Goal: Check status

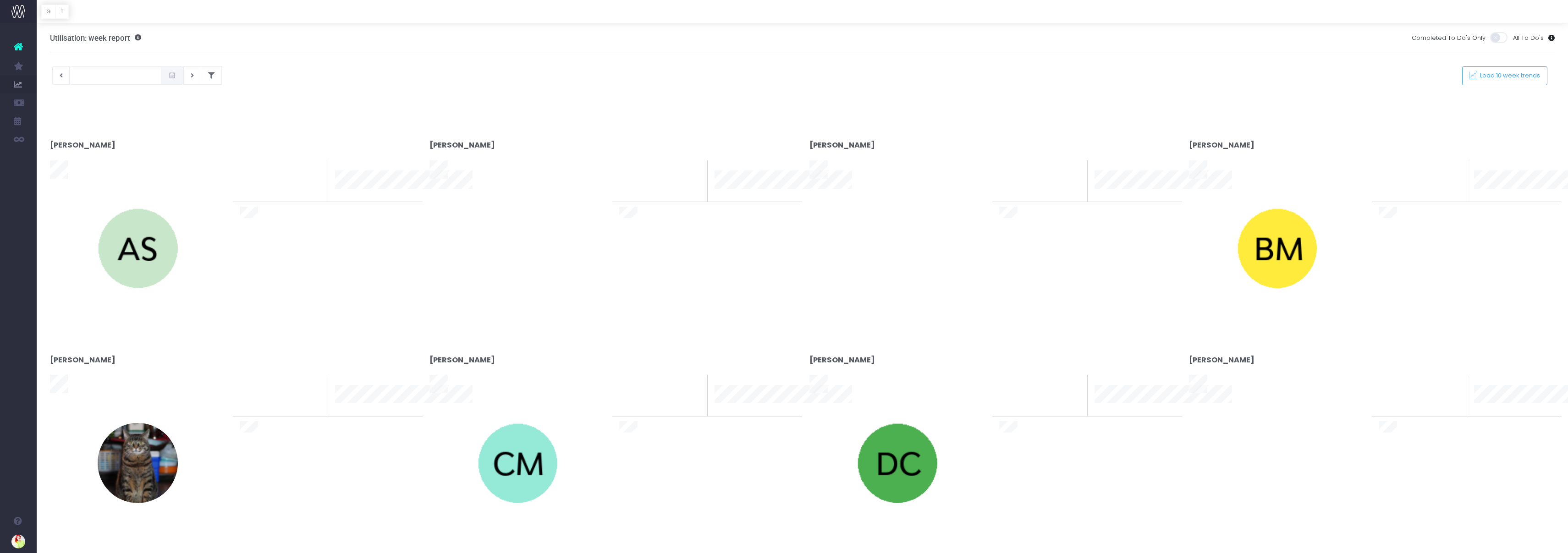
type input "[DATE]"
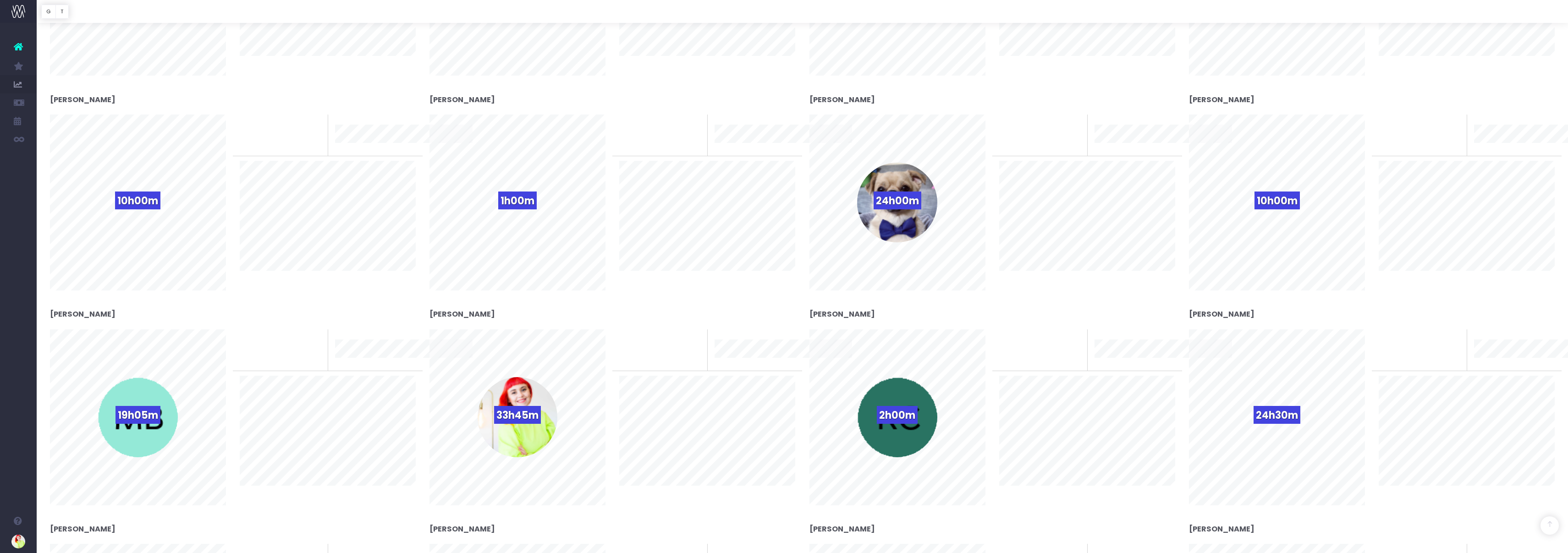
scroll to position [1211, 0]
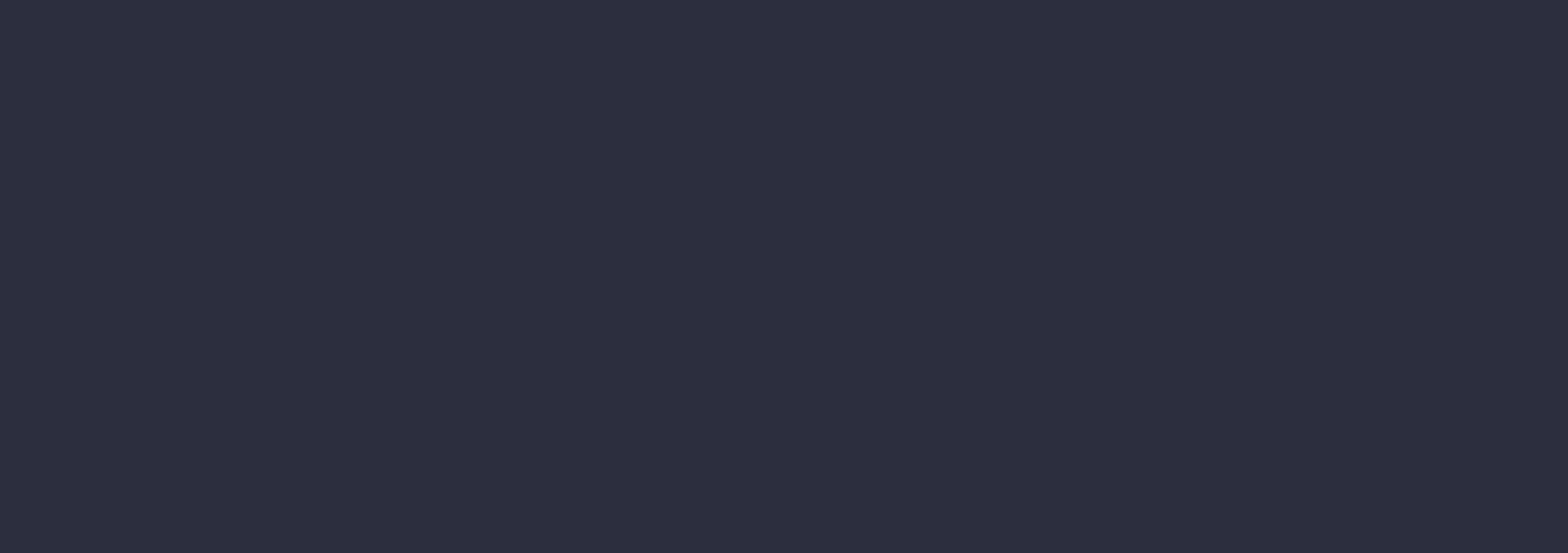
scroll to position [1127, 0]
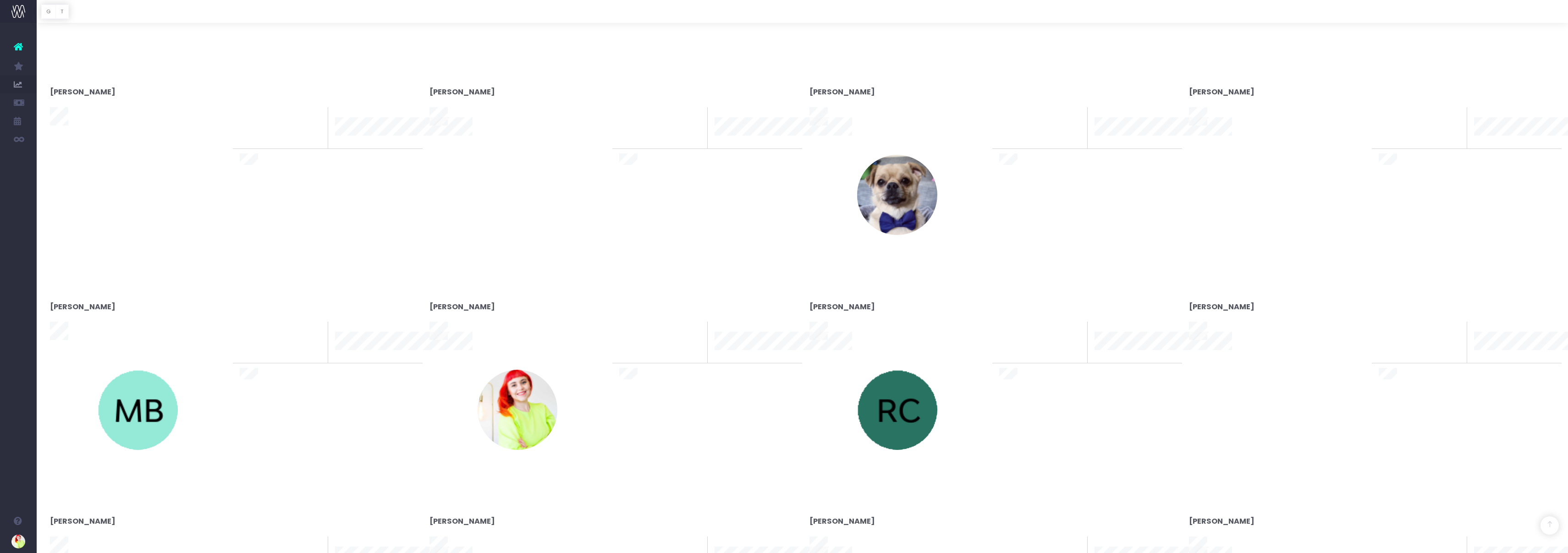
type input "[DATE]"
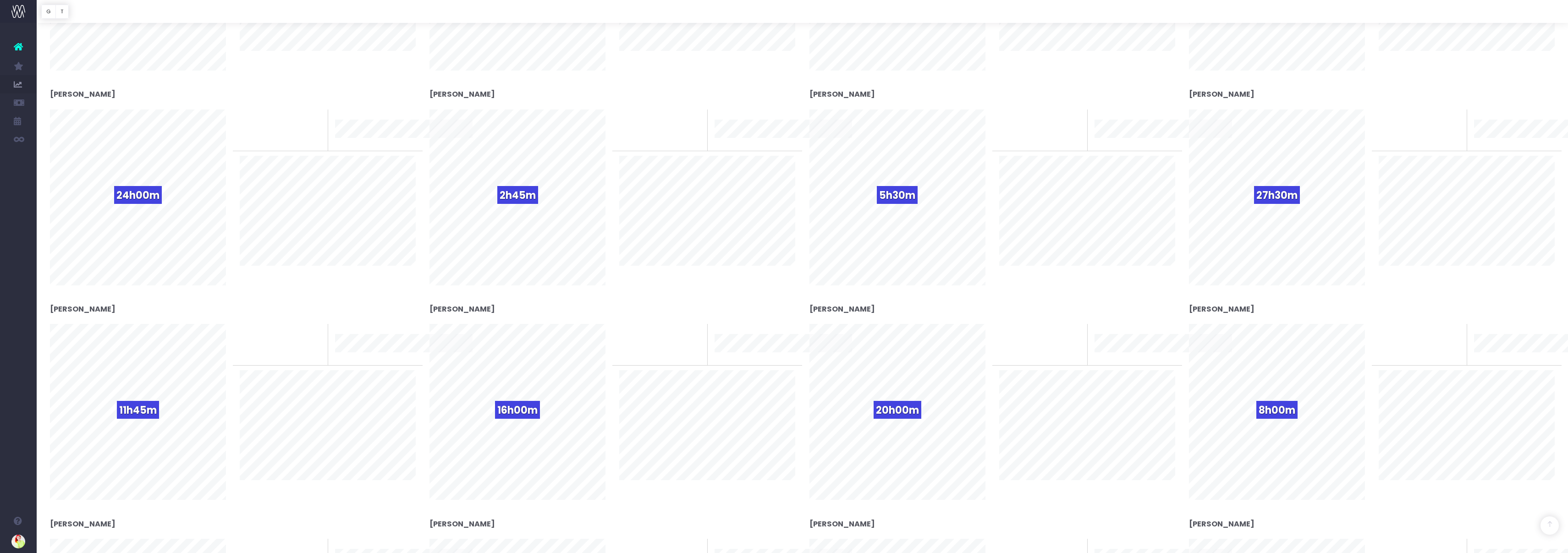
scroll to position [780, 0]
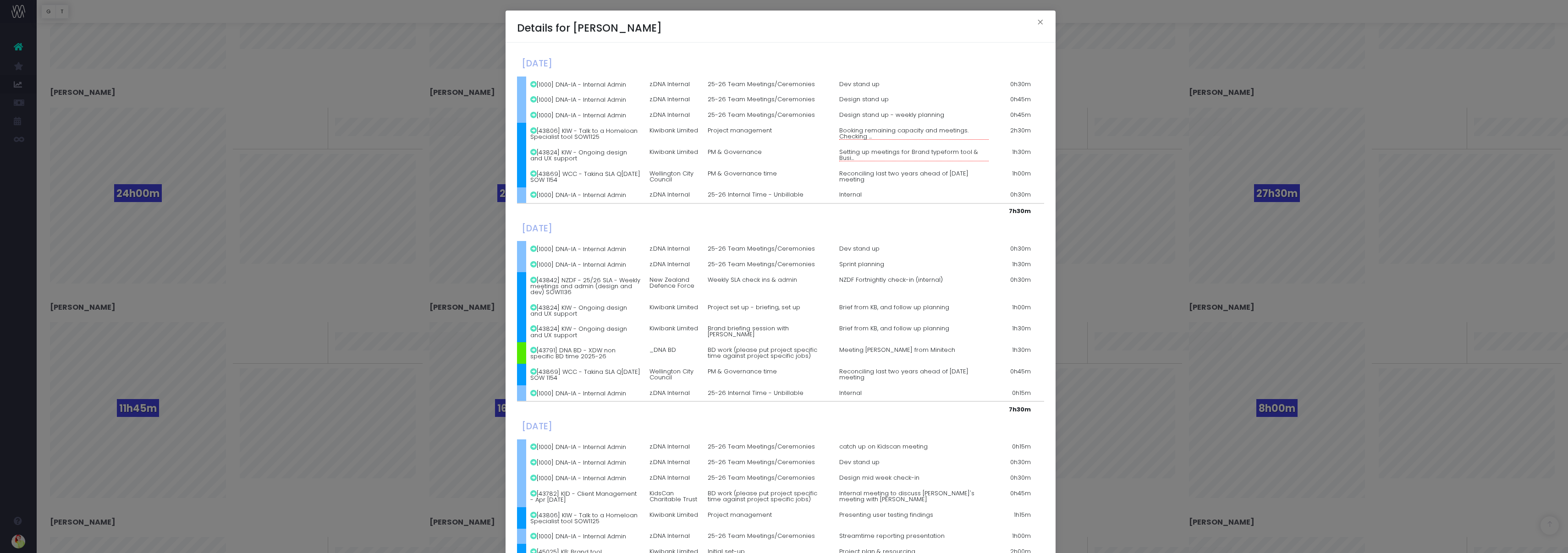
drag, startPoint x: 560, startPoint y: 351, endPoint x: 628, endPoint y: 358, distance: 68.4
click at [628, 358] on td "[43791] DNA BD - XDW non specific BD time 2025-26" at bounding box center [585, 353] width 119 height 22
click at [433, 315] on div "Details for [PERSON_NAME] × [DATE] [1000] DNA-IA - Internal Admin z.DNA Interna…" at bounding box center [784, 276] width 1568 height 553
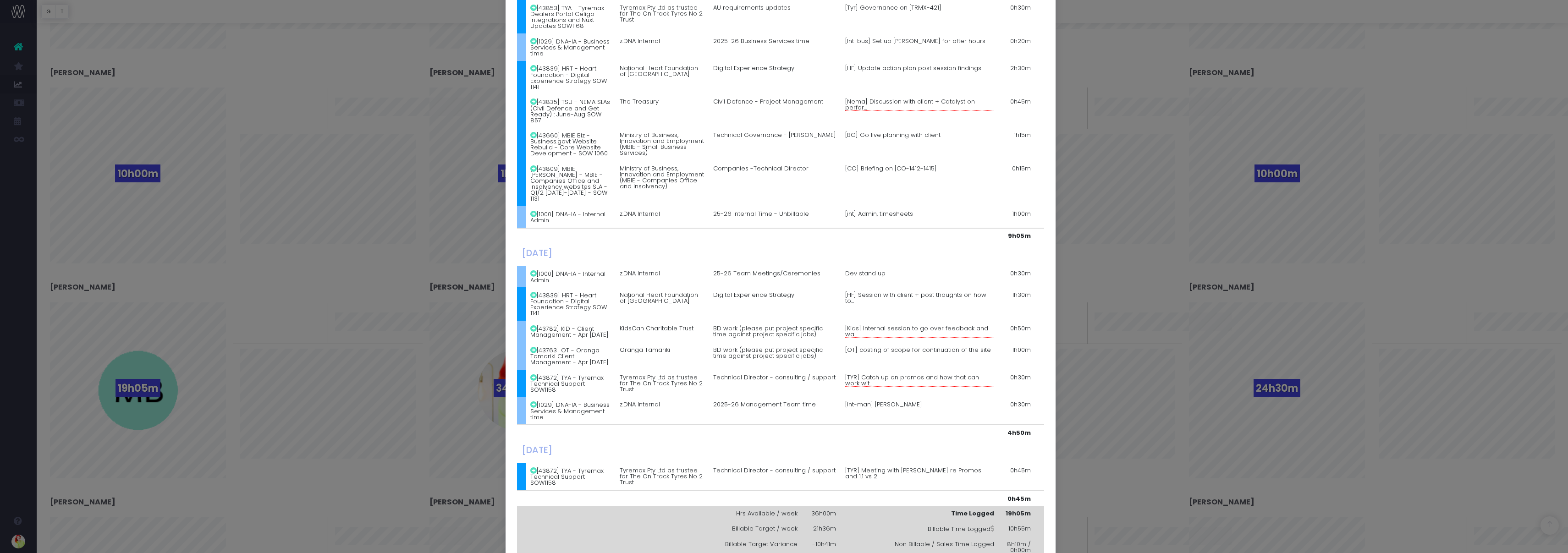
scroll to position [1245, 0]
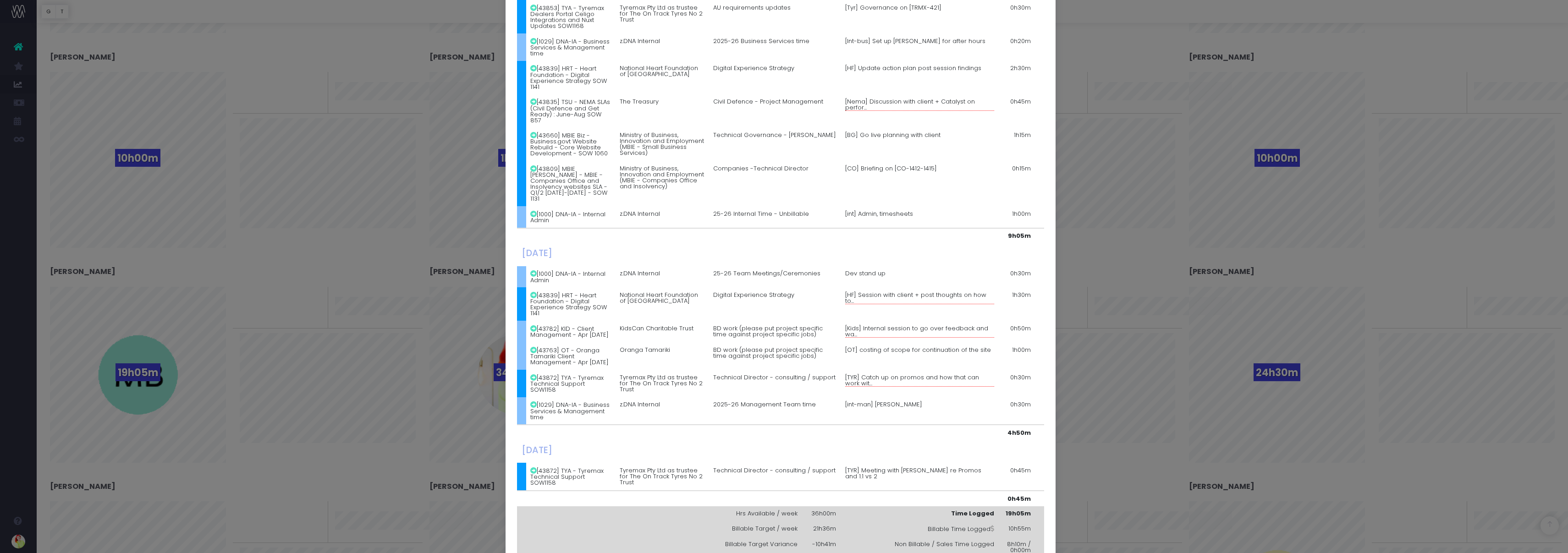
drag, startPoint x: 552, startPoint y: 316, endPoint x: 581, endPoint y: 333, distance: 33.6
click at [581, 342] on td "[43763] OT - Oranga Tamariki Client Management - Apr [DATE]" at bounding box center [570, 356] width 90 height 28
click at [567, 342] on td "[43763] OT - Oranga Tamariki Client Management - Apr [DATE]" at bounding box center [570, 356] width 90 height 28
click at [518, 342] on td at bounding box center [522, 356] width 10 height 28
click at [359, 314] on div "Details for [PERSON_NAME] × [DATE] [1000] DNA-IA - Internal Admin z.DNA Interna…" at bounding box center [784, 276] width 1568 height 553
